Goal: Information Seeking & Learning: Learn about a topic

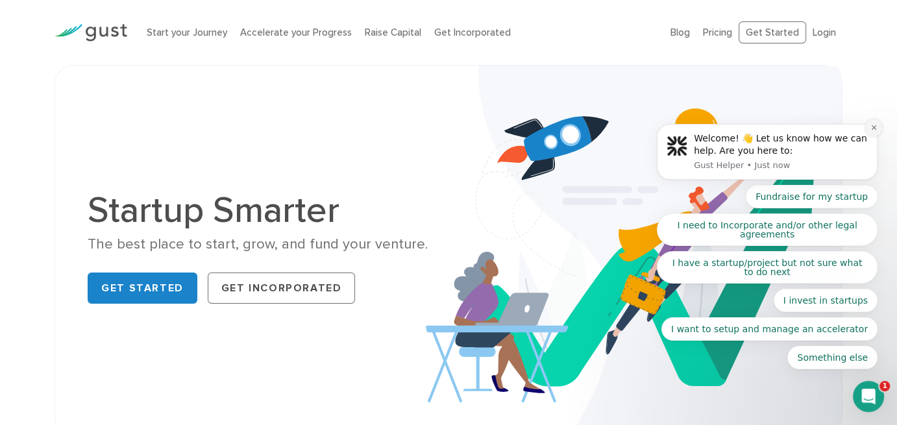
click at [872, 135] on button "Dismiss notification" at bounding box center [873, 127] width 17 height 17
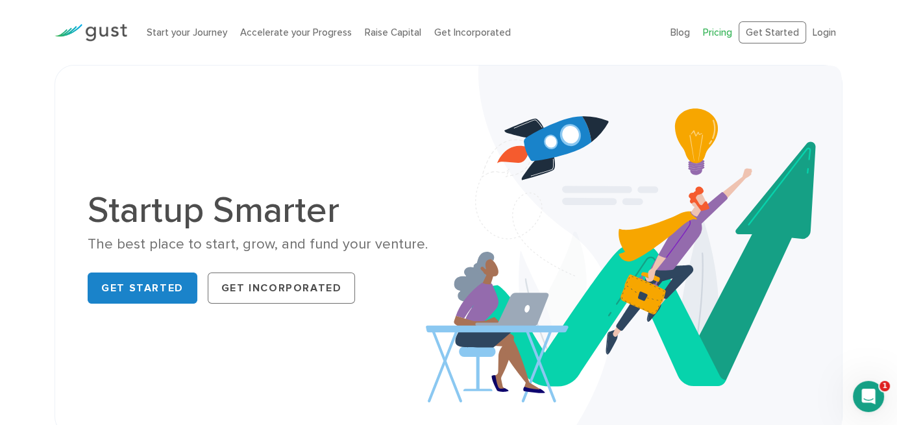
click at [730, 31] on link "Pricing" at bounding box center [717, 33] width 29 height 12
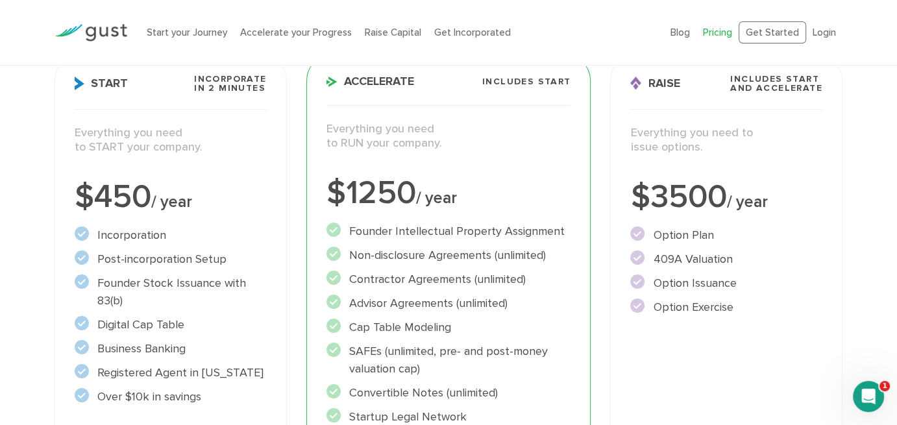
click at [206, 254] on li "Post-incorporation Setup" at bounding box center [170, 260] width 191 height 18
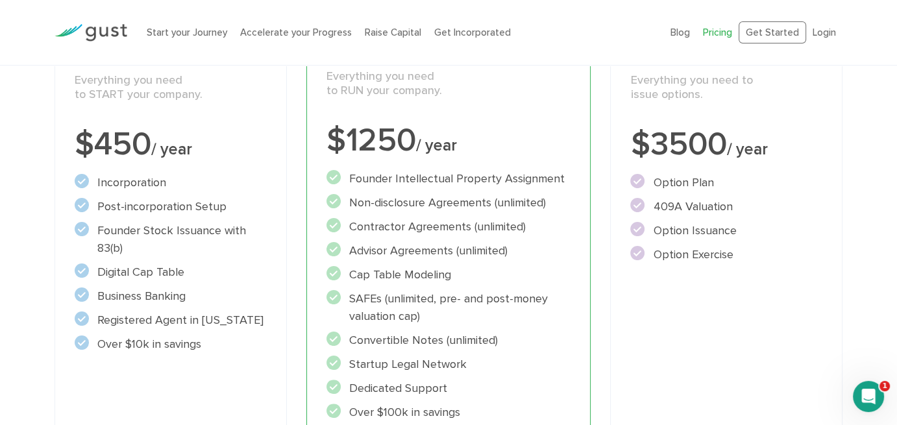
scroll to position [325, 0]
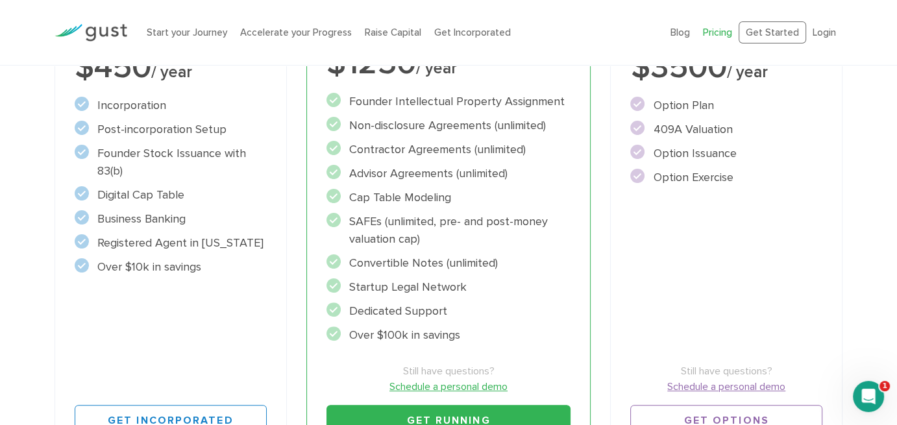
click at [772, 243] on div "Raise Includes START and ACCELERATE Everything you need to issue options. $3500…" at bounding box center [726, 191] width 232 height 532
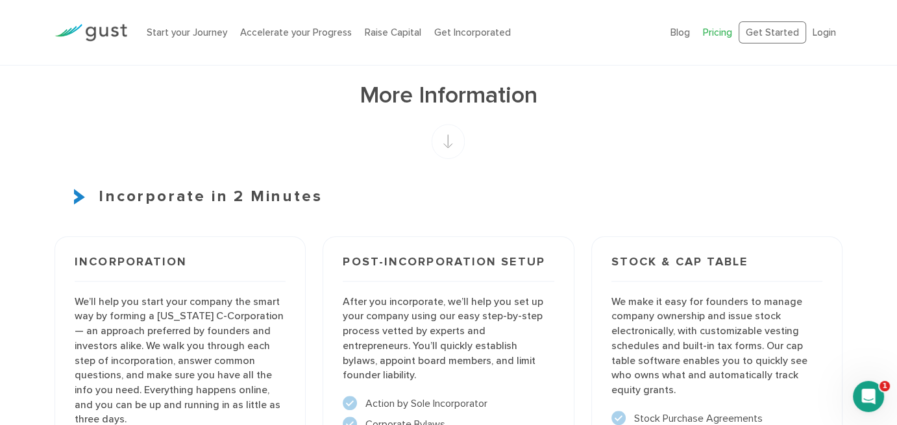
scroll to position [779, 0]
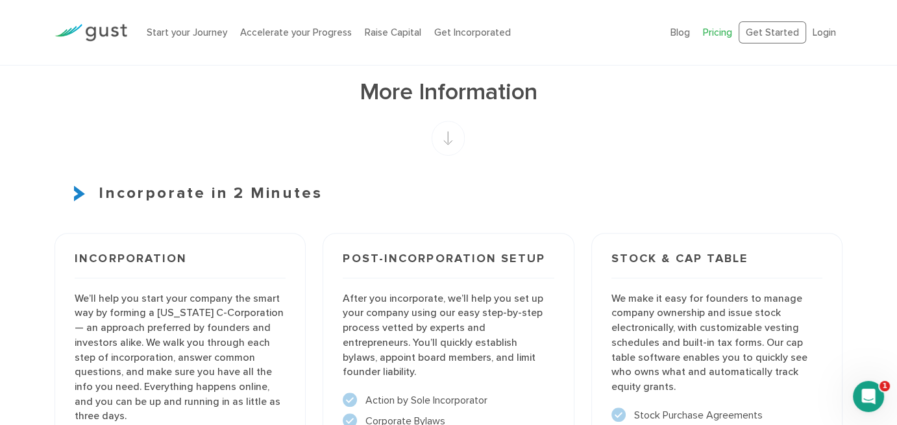
click at [445, 141] on g at bounding box center [448, 138] width 33 height 35
click at [445, 142] on rect at bounding box center [448, 138] width 33 height 35
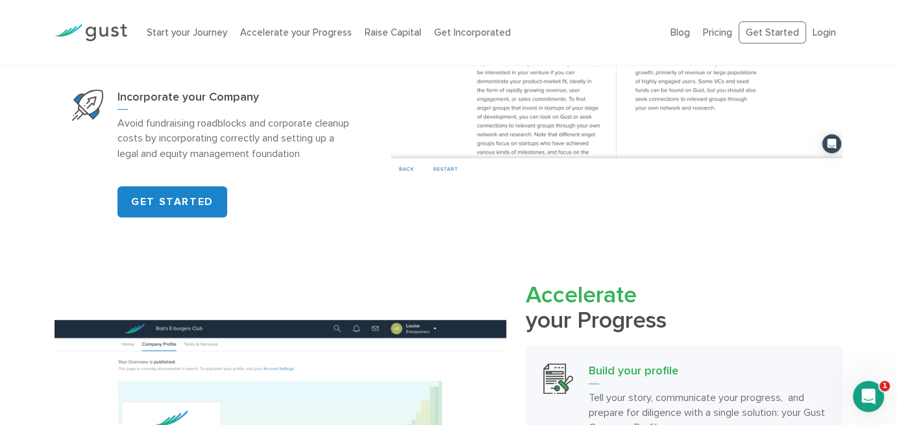
scroll to position [909, 0]
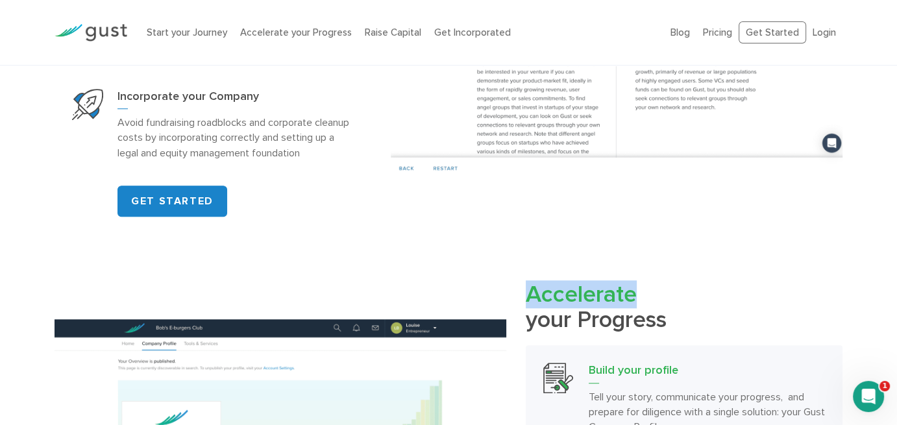
drag, startPoint x: 510, startPoint y: 282, endPoint x: 496, endPoint y: 280, distance: 14.4
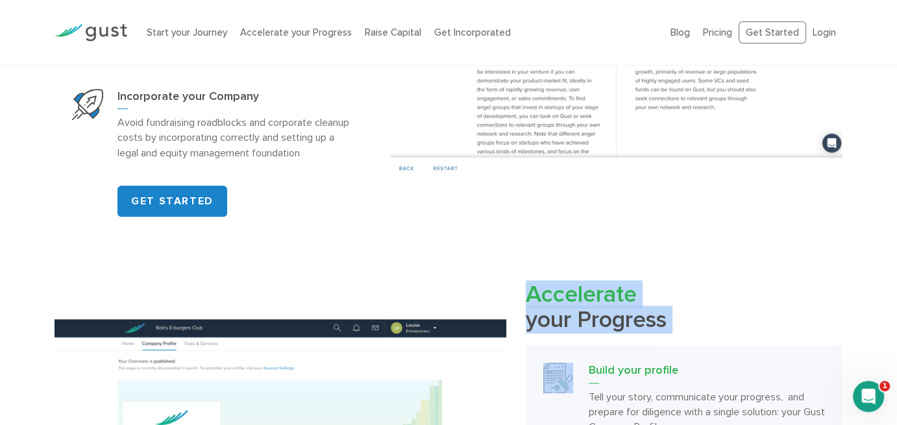
drag, startPoint x: 495, startPoint y: 280, endPoint x: 707, endPoint y: 314, distance: 215.6
click at [707, 314] on h2 "Accelerate your Progress" at bounding box center [684, 307] width 317 height 51
drag, startPoint x: 707, startPoint y: 314, endPoint x: 539, endPoint y: 274, distance: 172.8
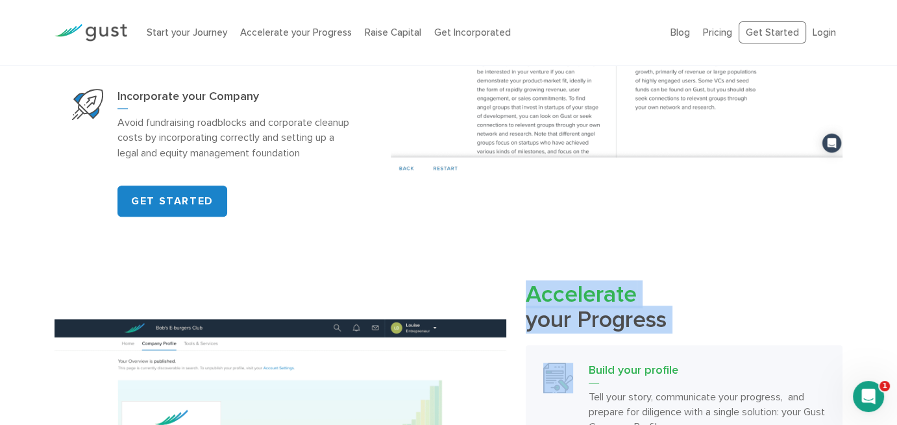
drag, startPoint x: 539, startPoint y: 274, endPoint x: 702, endPoint y: 324, distance: 170.4
click at [702, 324] on h2 "Accelerate your Progress" at bounding box center [684, 307] width 317 height 51
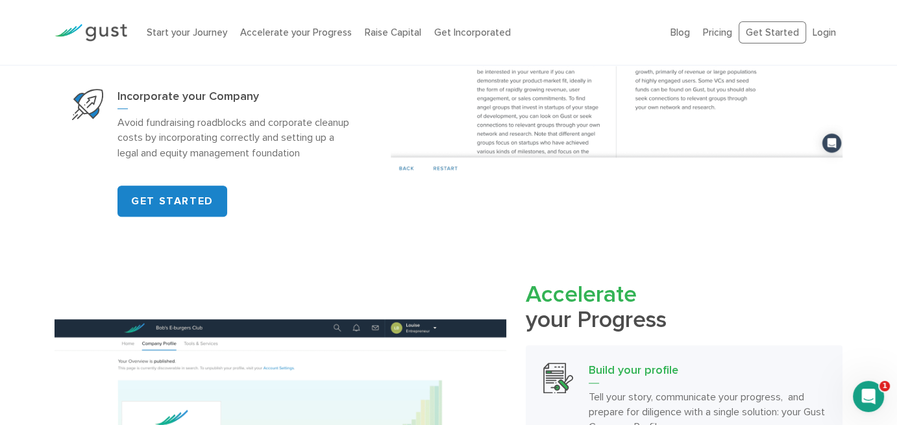
click at [702, 324] on h2 "Accelerate your Progress" at bounding box center [684, 307] width 317 height 51
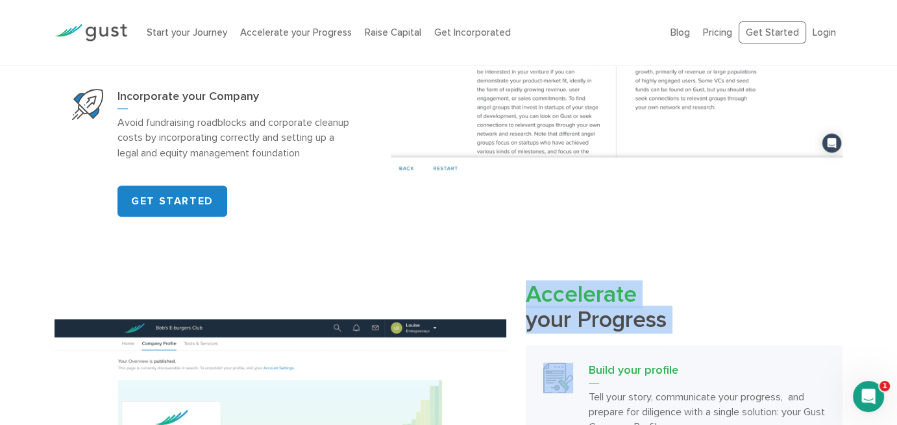
drag, startPoint x: 702, startPoint y: 324, endPoint x: 560, endPoint y: 290, distance: 146.1
click at [560, 290] on h2 "Accelerate your Progress" at bounding box center [684, 307] width 317 height 51
click at [560, 290] on span "Accelerate" at bounding box center [581, 294] width 111 height 28
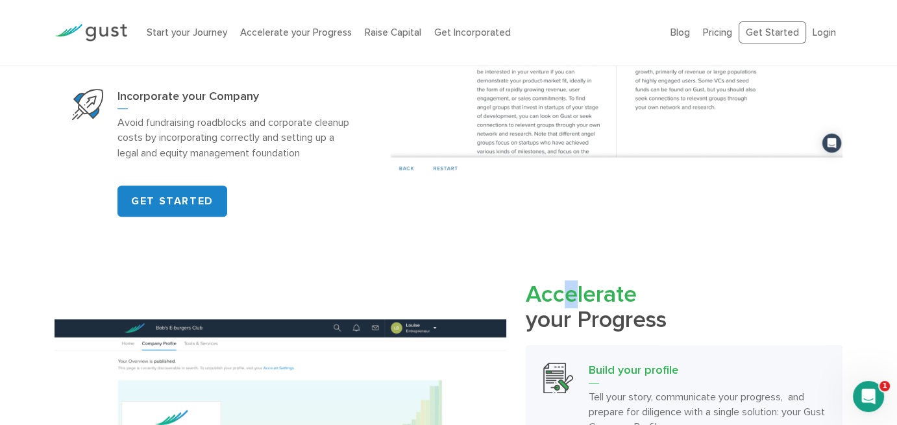
drag, startPoint x: 560, startPoint y: 290, endPoint x: 576, endPoint y: 289, distance: 15.6
click at [576, 289] on span "Accelerate" at bounding box center [581, 294] width 111 height 28
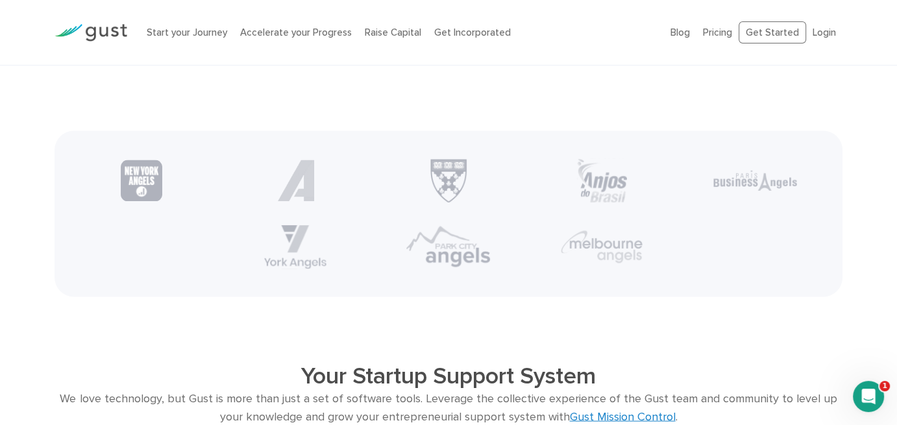
scroll to position [2272, 0]
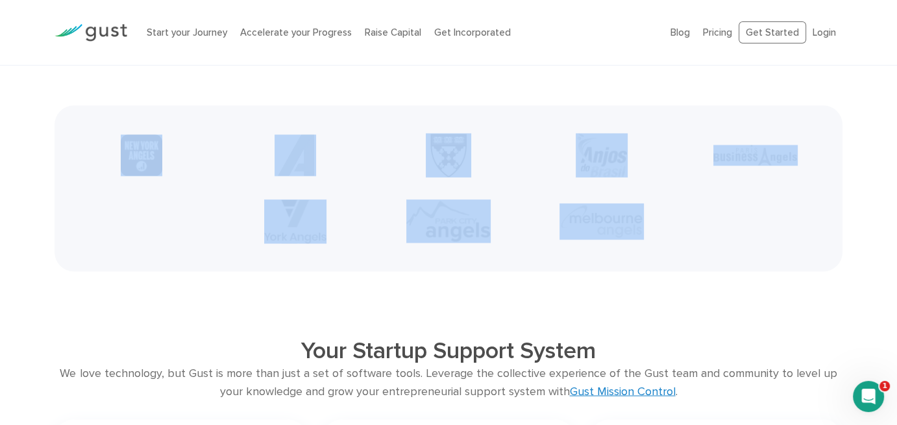
drag, startPoint x: 125, startPoint y: 130, endPoint x: 650, endPoint y: 214, distance: 532.3
click at [650, 214] on ul at bounding box center [448, 188] width 767 height 132
click at [724, 212] on ul at bounding box center [448, 188] width 767 height 132
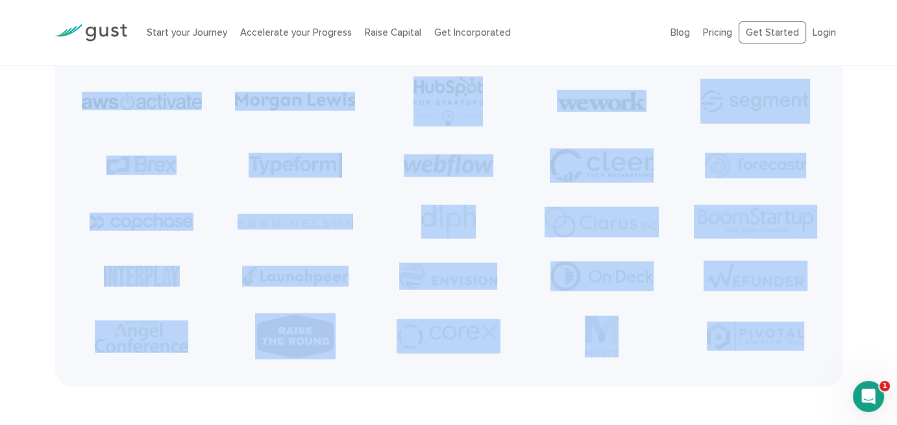
scroll to position [2987, 0]
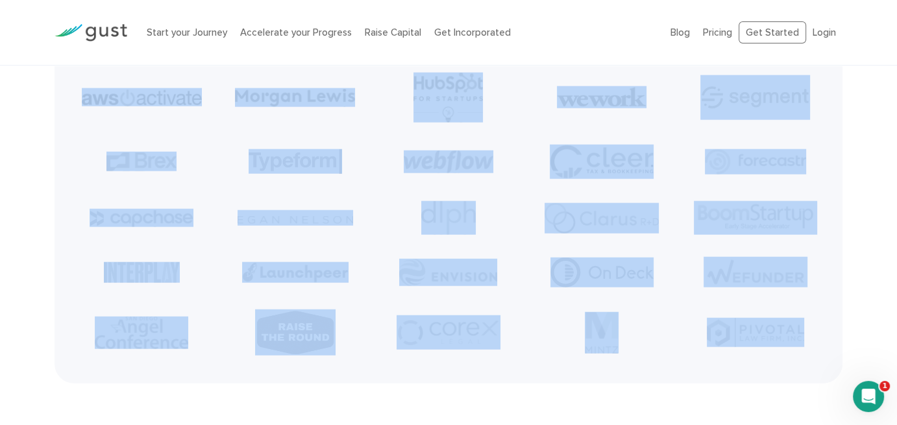
drag, startPoint x: 79, startPoint y: 168, endPoint x: 820, endPoint y: 323, distance: 757.1
click at [820, 323] on ul at bounding box center [448, 214] width 767 height 305
click at [820, 323] on li at bounding box center [755, 333] width 153 height 42
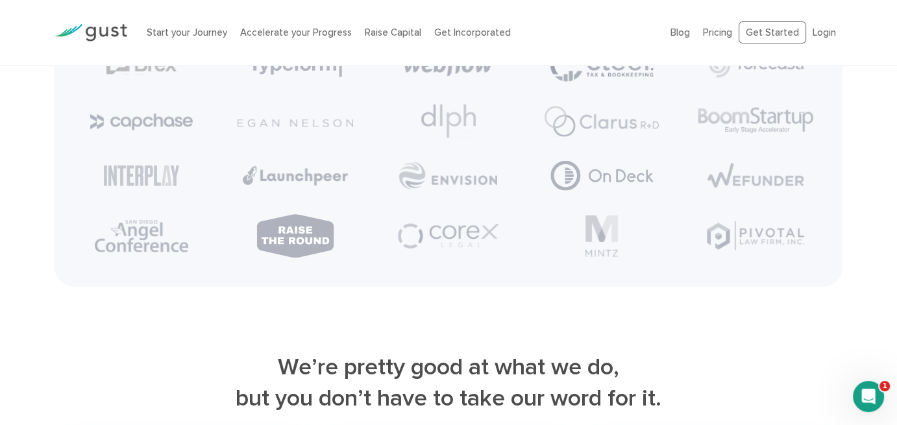
scroll to position [3182, 0]
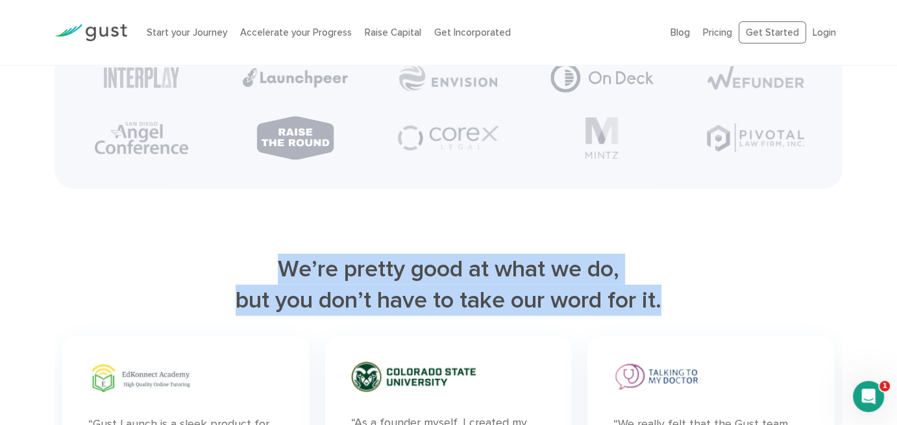
drag, startPoint x: 178, startPoint y: 263, endPoint x: 723, endPoint y: 288, distance: 545.7
click at [723, 288] on h2 "We’re pretty good at what we do, but you don’t have to take our word for it." at bounding box center [449, 285] width 788 height 62
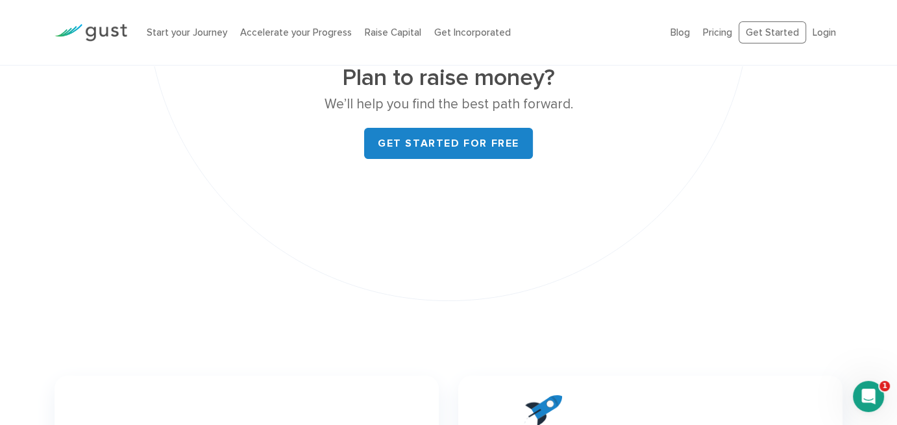
scroll to position [5194, 0]
